Goal: Information Seeking & Learning: Learn about a topic

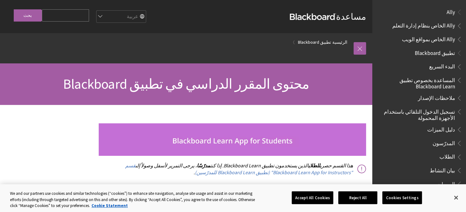
click at [422, 51] on span "تطبيق Blackboard" at bounding box center [435, 52] width 40 height 8
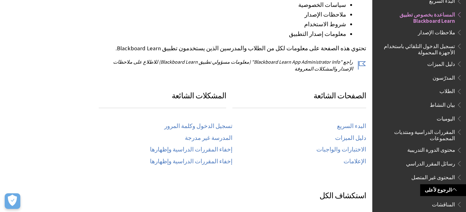
scroll to position [219, 0]
click at [349, 122] on link "البدء السريع" at bounding box center [351, 125] width 29 height 7
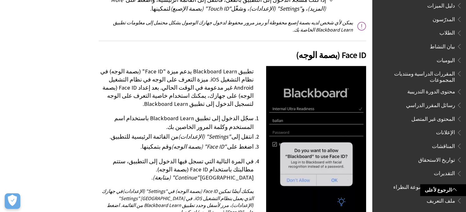
scroll to position [146, 0]
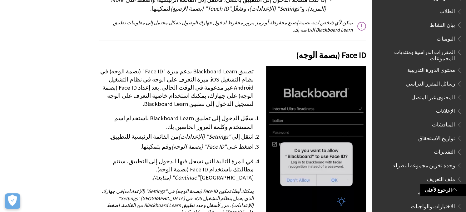
click at [435, 133] on span "تواريخ الاستحقاق" at bounding box center [436, 137] width 37 height 8
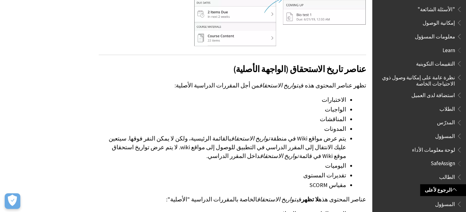
scroll to position [562, 0]
